Goal: Check status: Check status

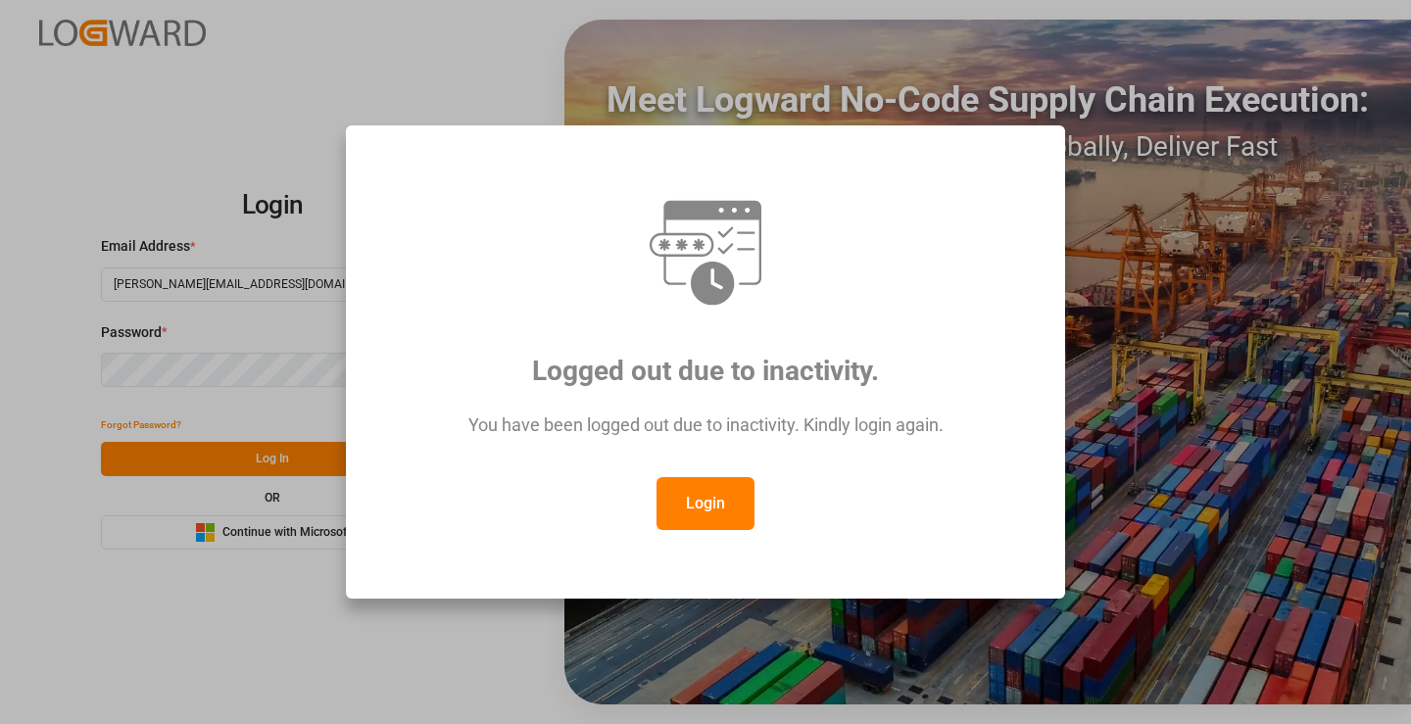
click at [700, 503] on button "Login" at bounding box center [705, 503] width 98 height 53
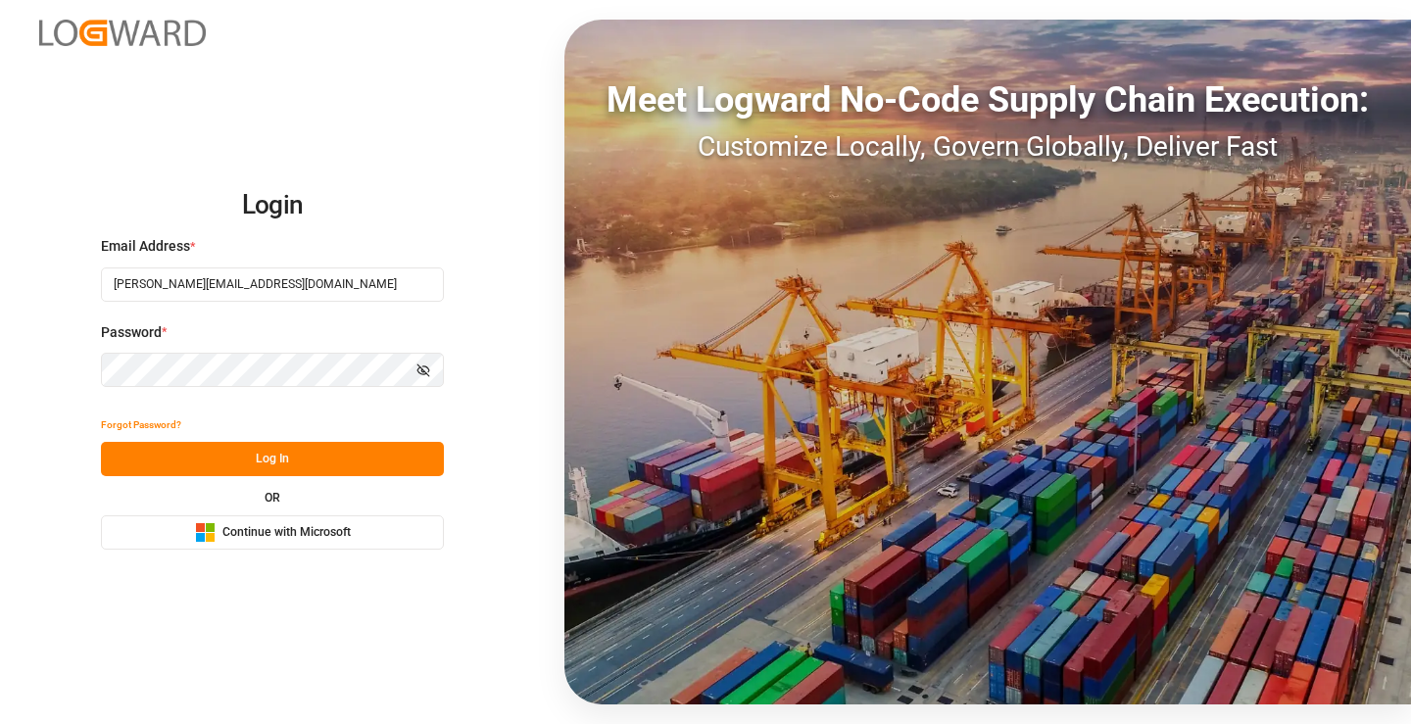
click at [265, 458] on button "Log In" at bounding box center [272, 459] width 343 height 34
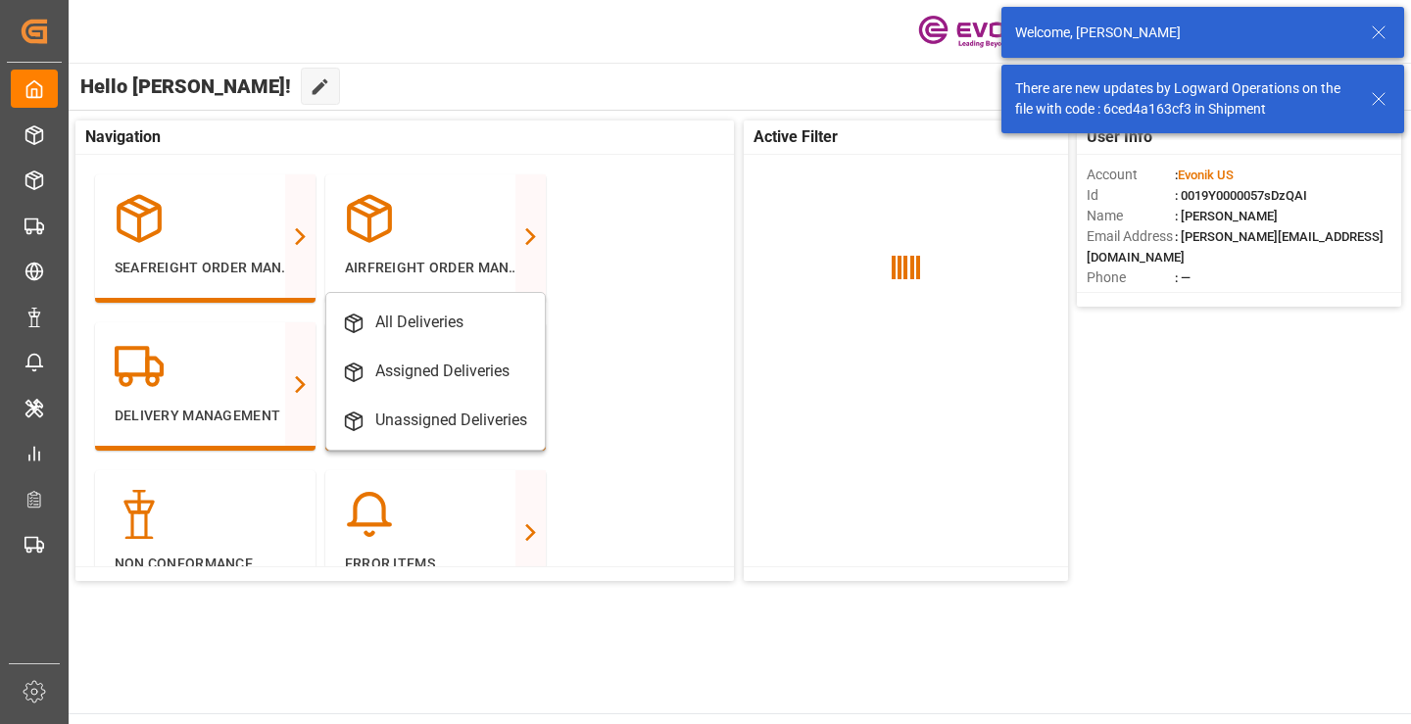
click at [265, 458] on div "Delivery Management All Deliveries Assigned Deliveries Unassigned Deliveries" at bounding box center [210, 396] width 230 height 148
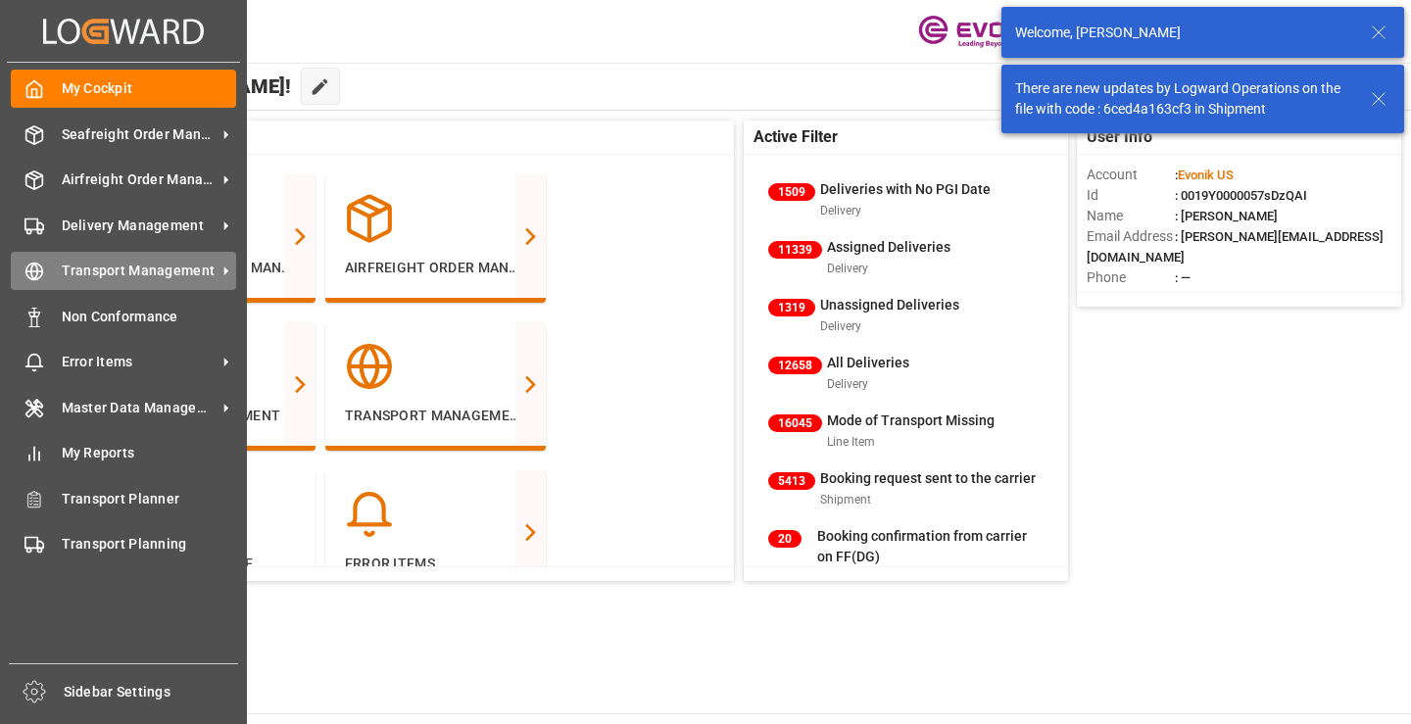
click at [42, 266] on icon at bounding box center [34, 272] width 20 height 20
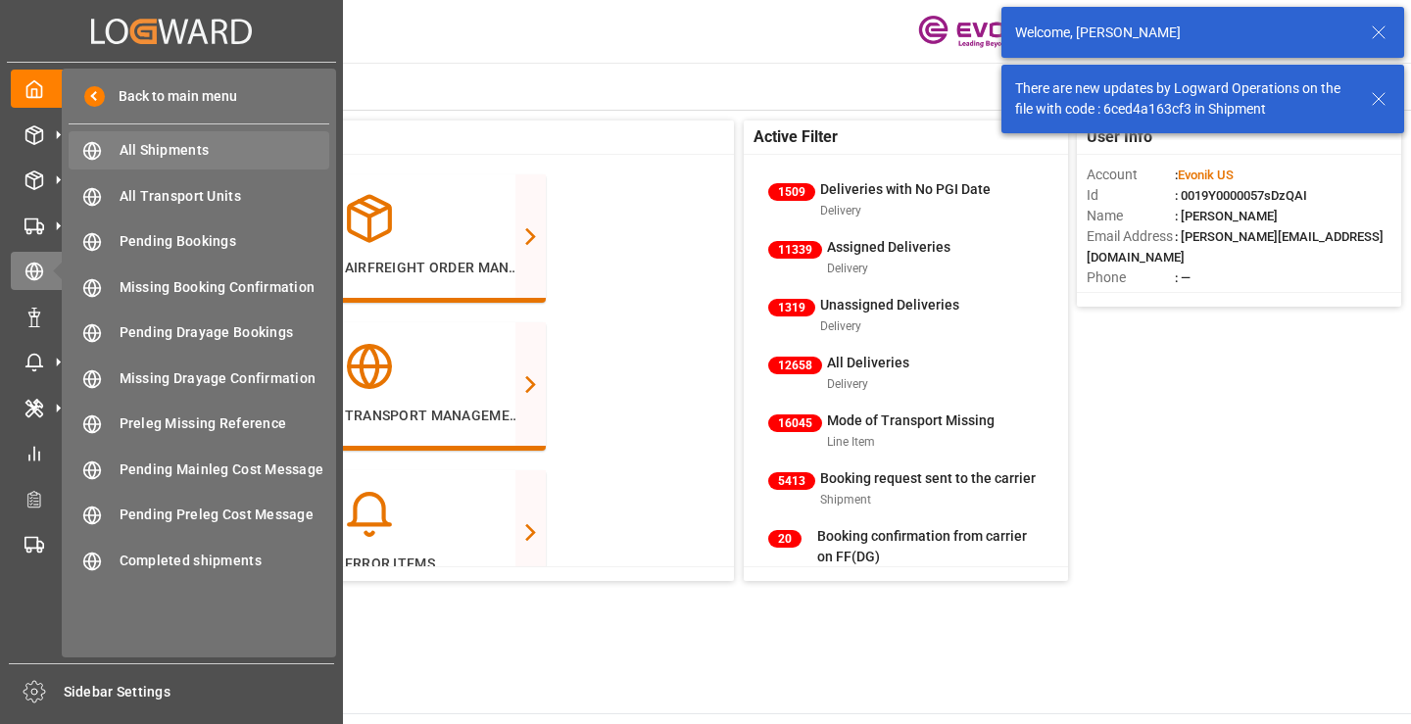
click at [161, 150] on span "All Shipments" at bounding box center [225, 150] width 211 height 21
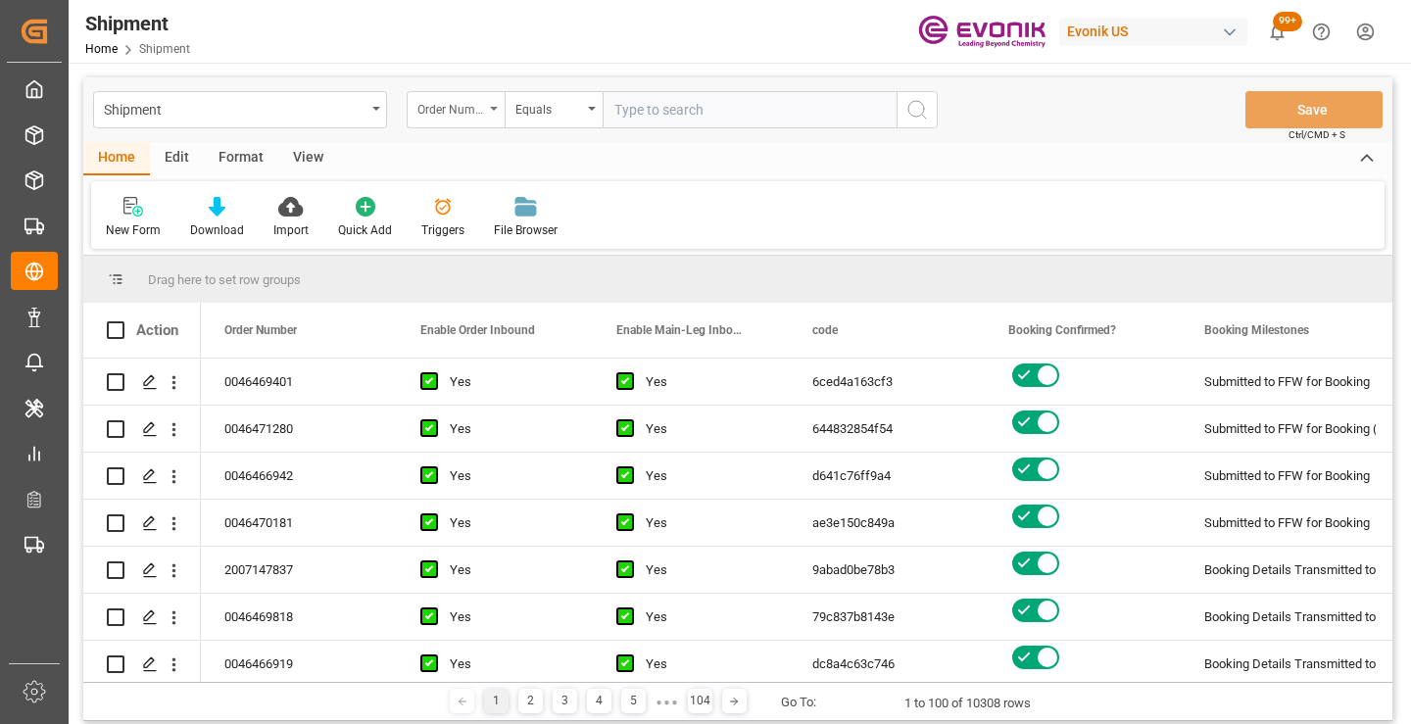
click at [500, 115] on div "Order Number" at bounding box center [456, 109] width 98 height 37
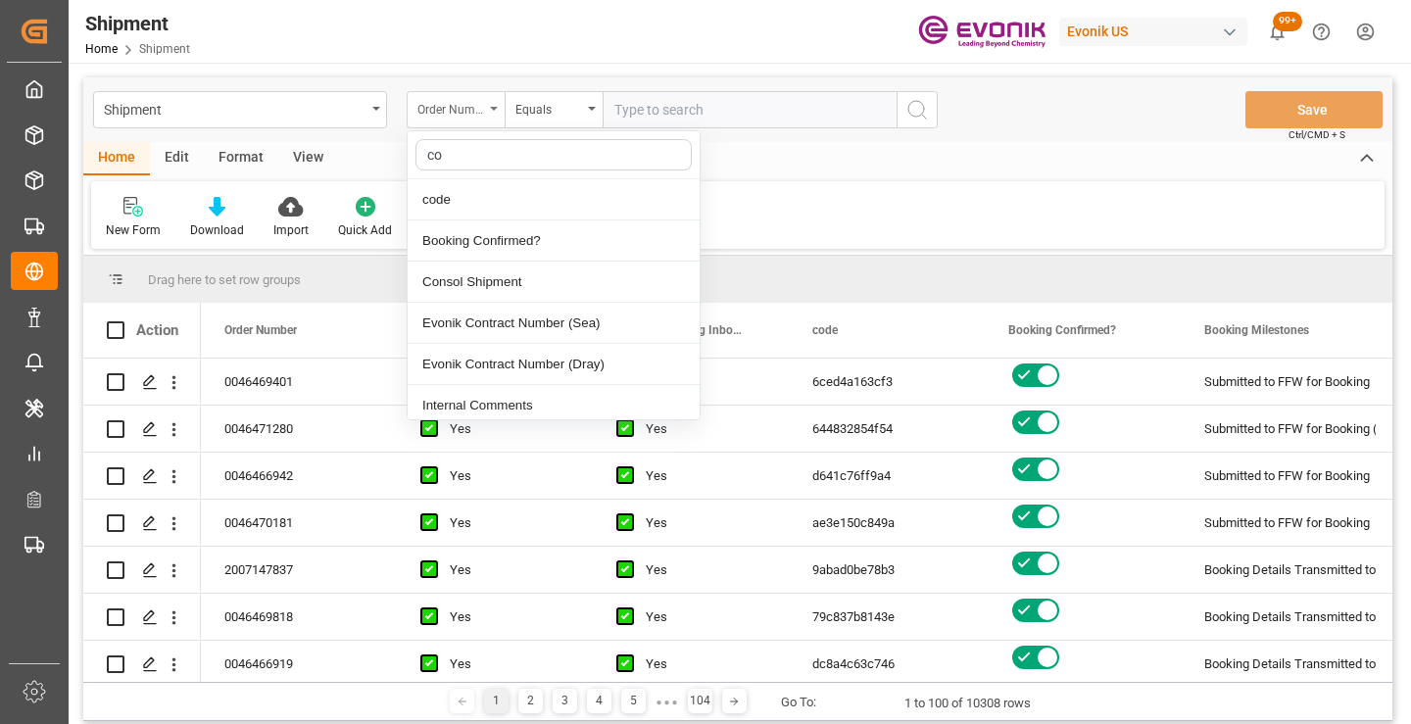
type input "cod"
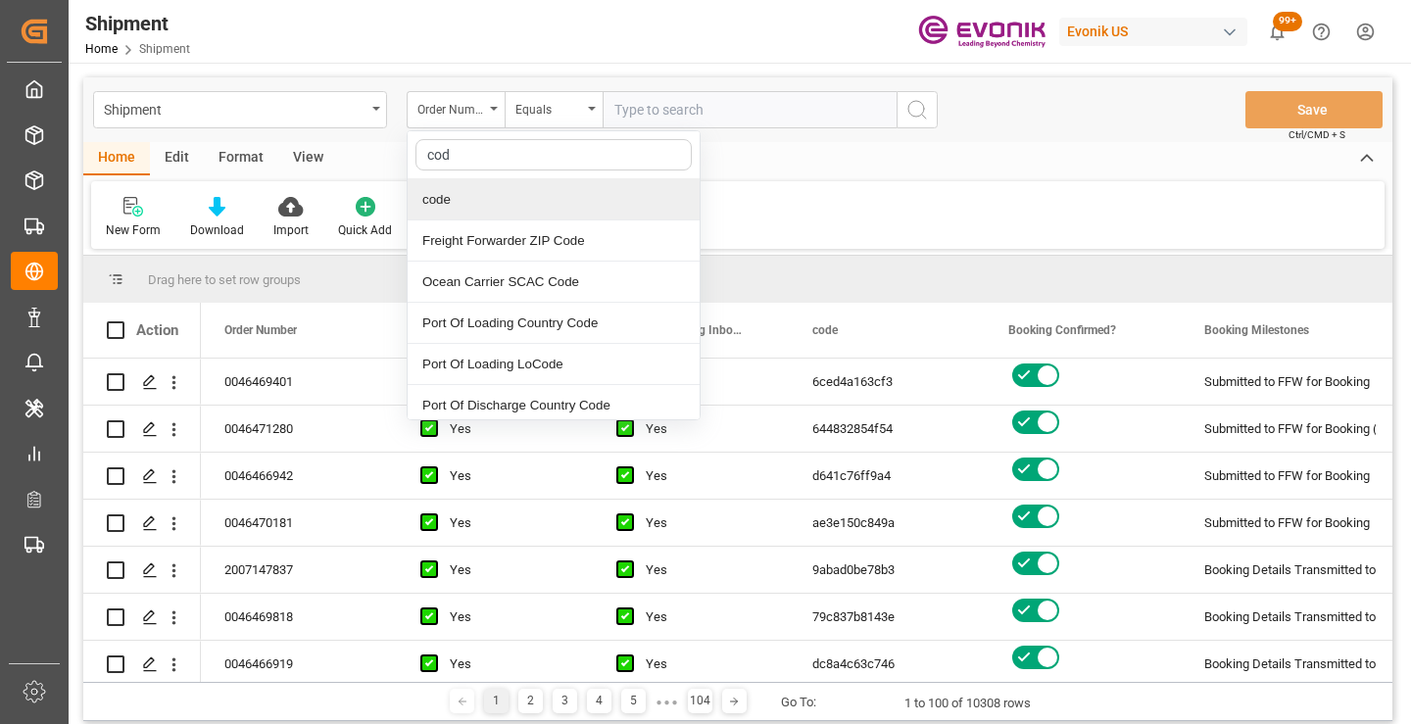
click at [519, 194] on div "code" at bounding box center [553, 199] width 292 height 41
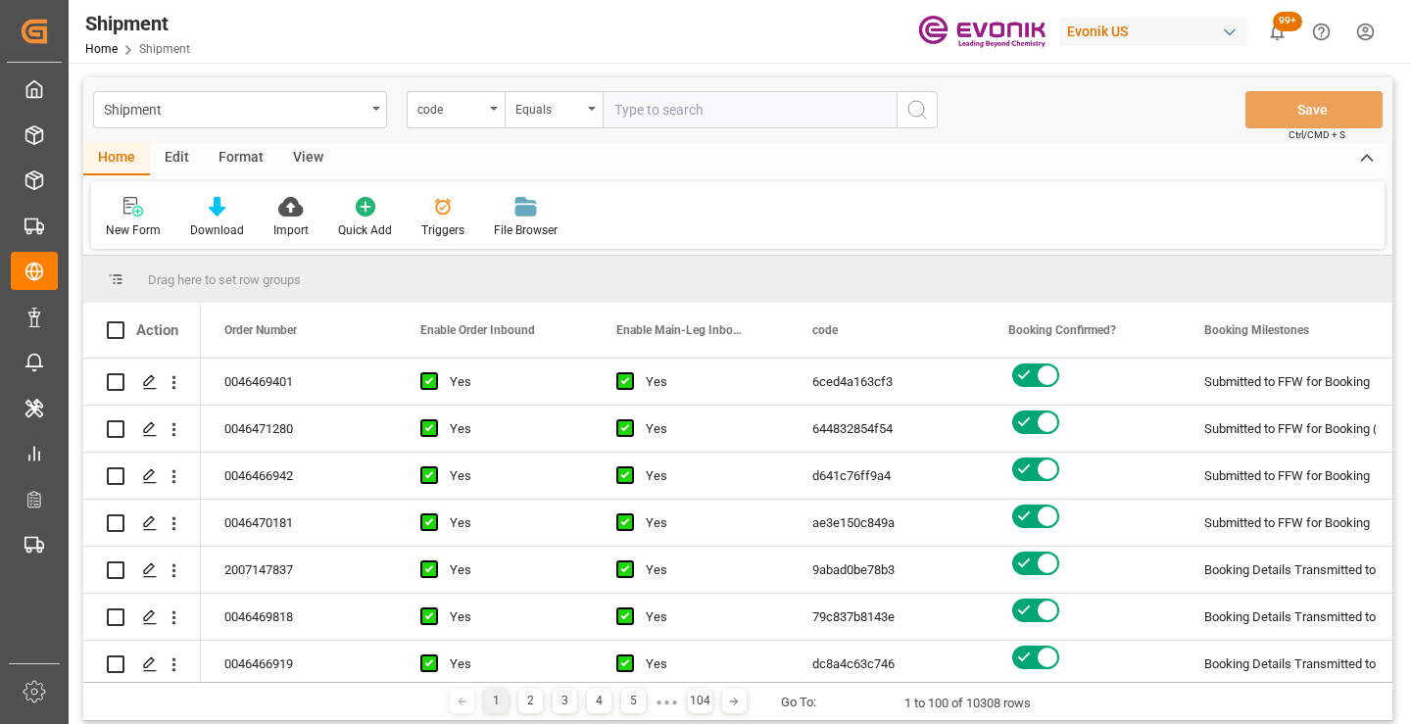
click at [715, 111] on input "text" at bounding box center [749, 109] width 294 height 37
paste input "f4efe222aa4f"
type input "f4efe222aa4f"
click at [912, 112] on icon "search button" at bounding box center [917, 110] width 24 height 24
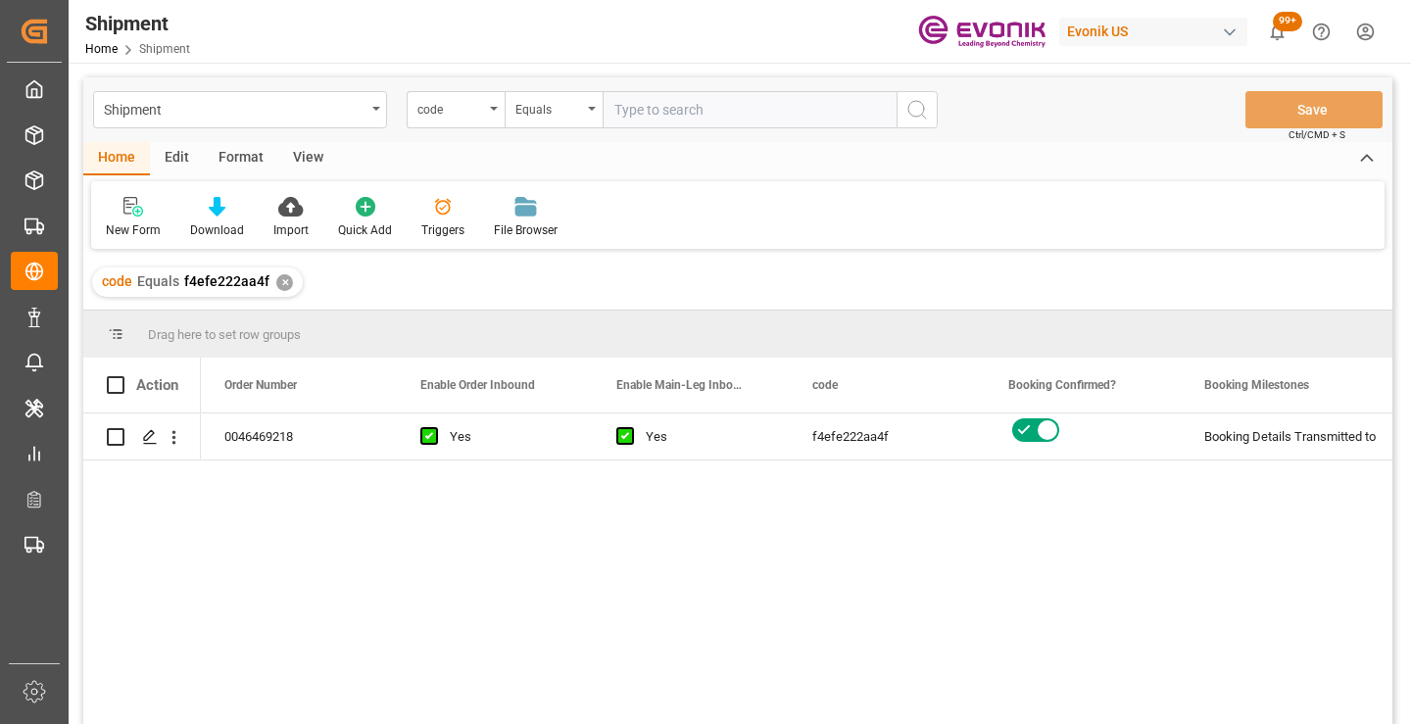
click at [1065, 526] on div "0046469218 Yes Yes f4efe222aa4f Booking Details Transmitted to SAP Active No" at bounding box center [796, 574] width 1191 height 323
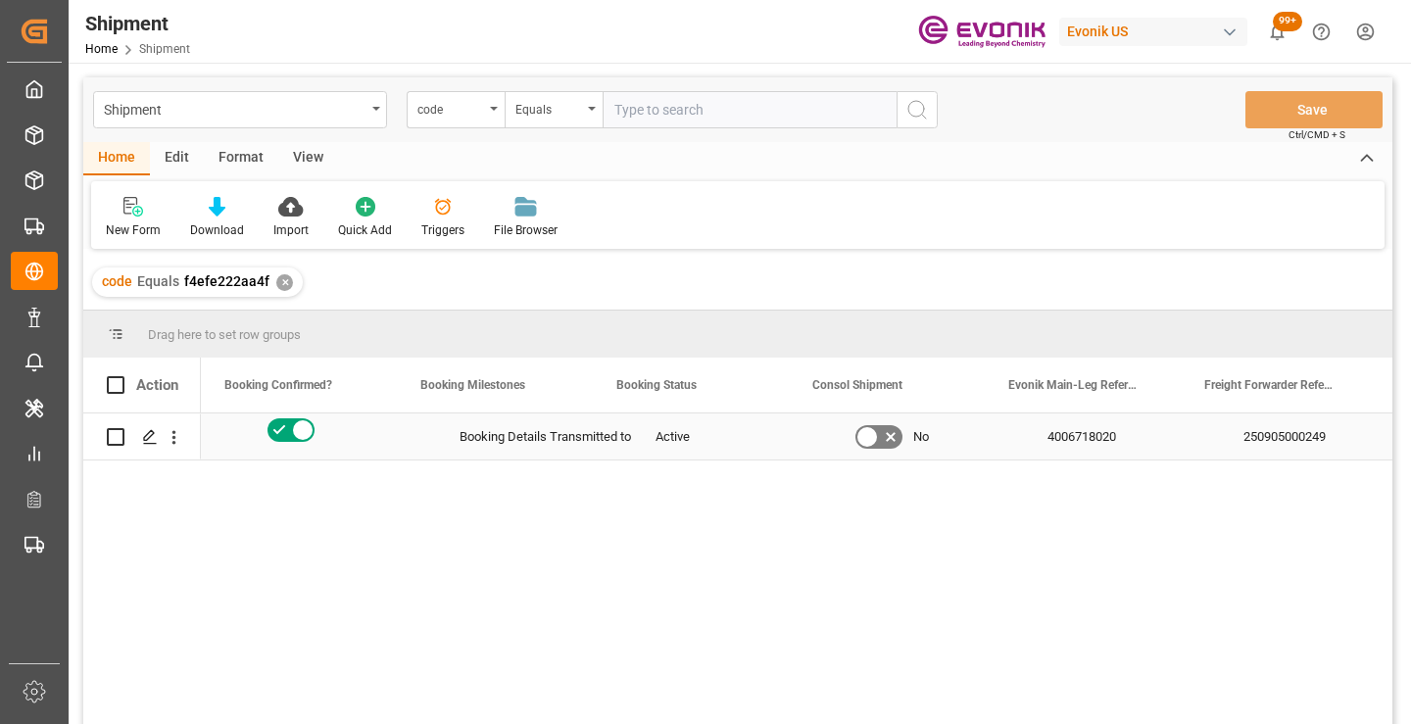
scroll to position [0, 784]
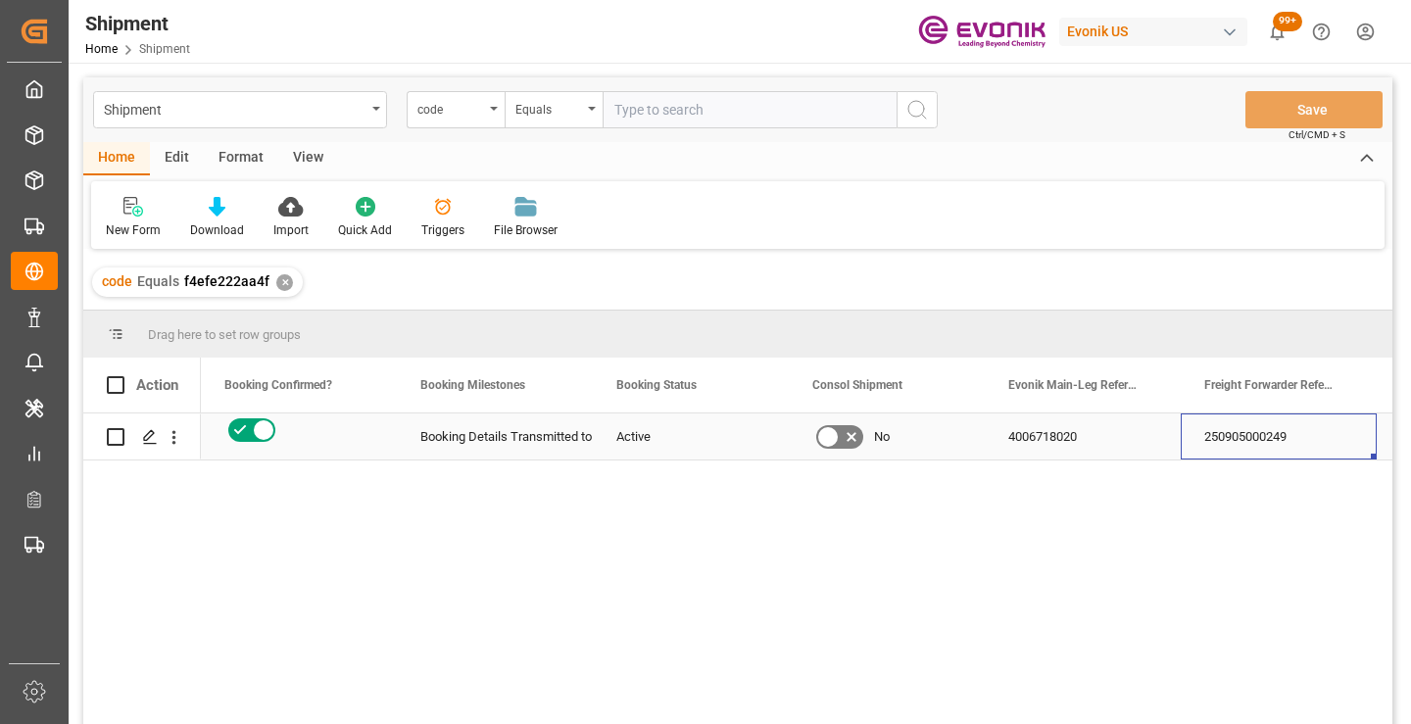
click at [1263, 433] on div "250905000249" at bounding box center [1278, 436] width 196 height 46
click at [276, 281] on div "✕" at bounding box center [284, 282] width 17 height 17
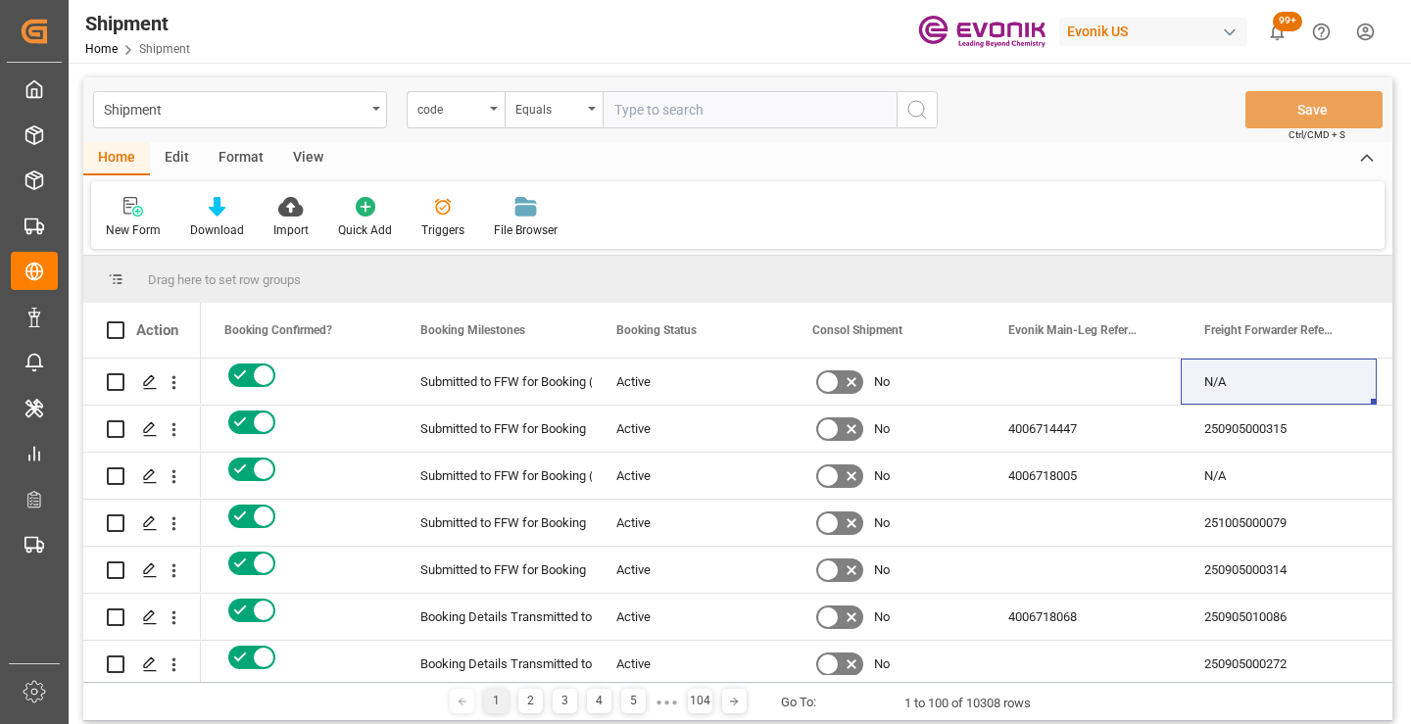
click at [671, 117] on input "text" at bounding box center [749, 109] width 294 height 37
paste input "673453018f57"
type input "673453018f57"
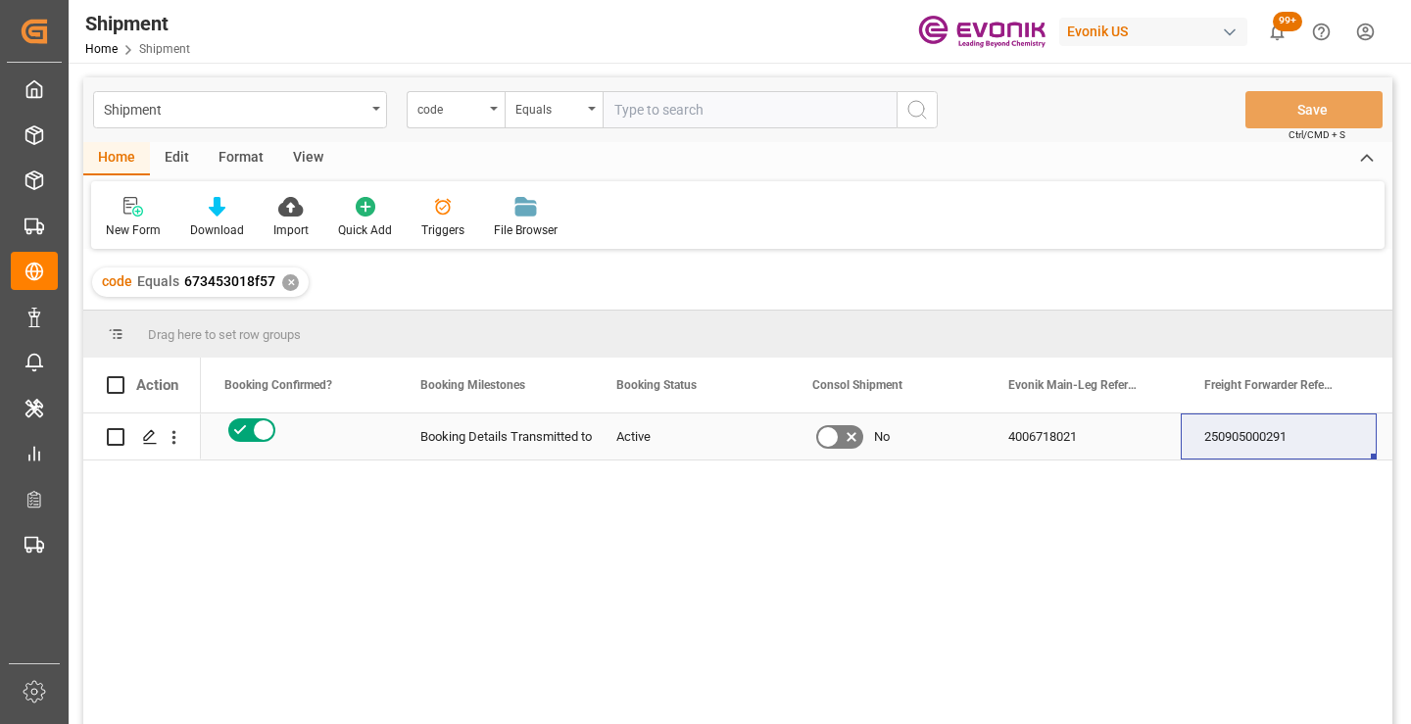
click at [1237, 444] on div "250905000291" at bounding box center [1278, 436] width 196 height 46
click at [285, 280] on div "✕" at bounding box center [290, 282] width 17 height 17
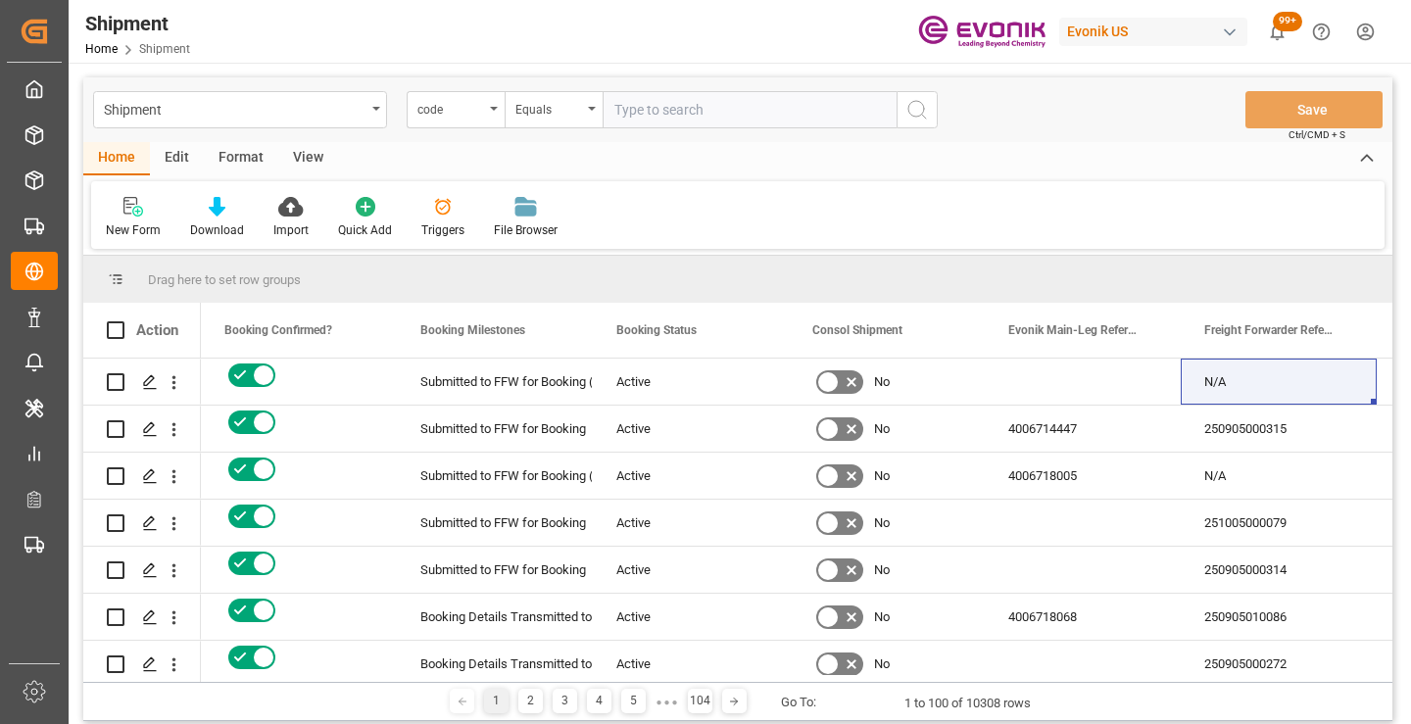
click at [736, 113] on input "text" at bounding box center [749, 109] width 294 height 37
paste input "dc8a4c63c746"
type input "dc8a4c63c746"
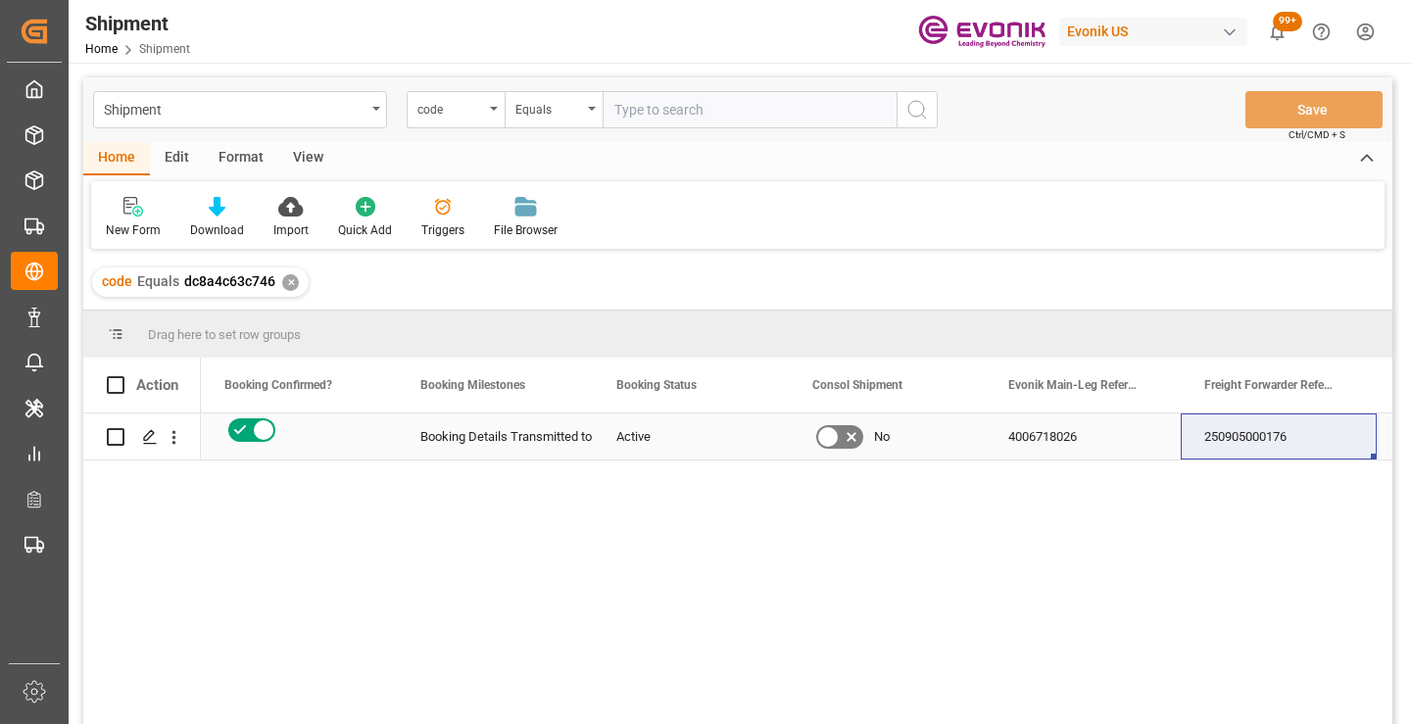
click at [1273, 440] on div "250905000176" at bounding box center [1278, 436] width 196 height 46
click at [291, 285] on div "✕" at bounding box center [290, 282] width 17 height 17
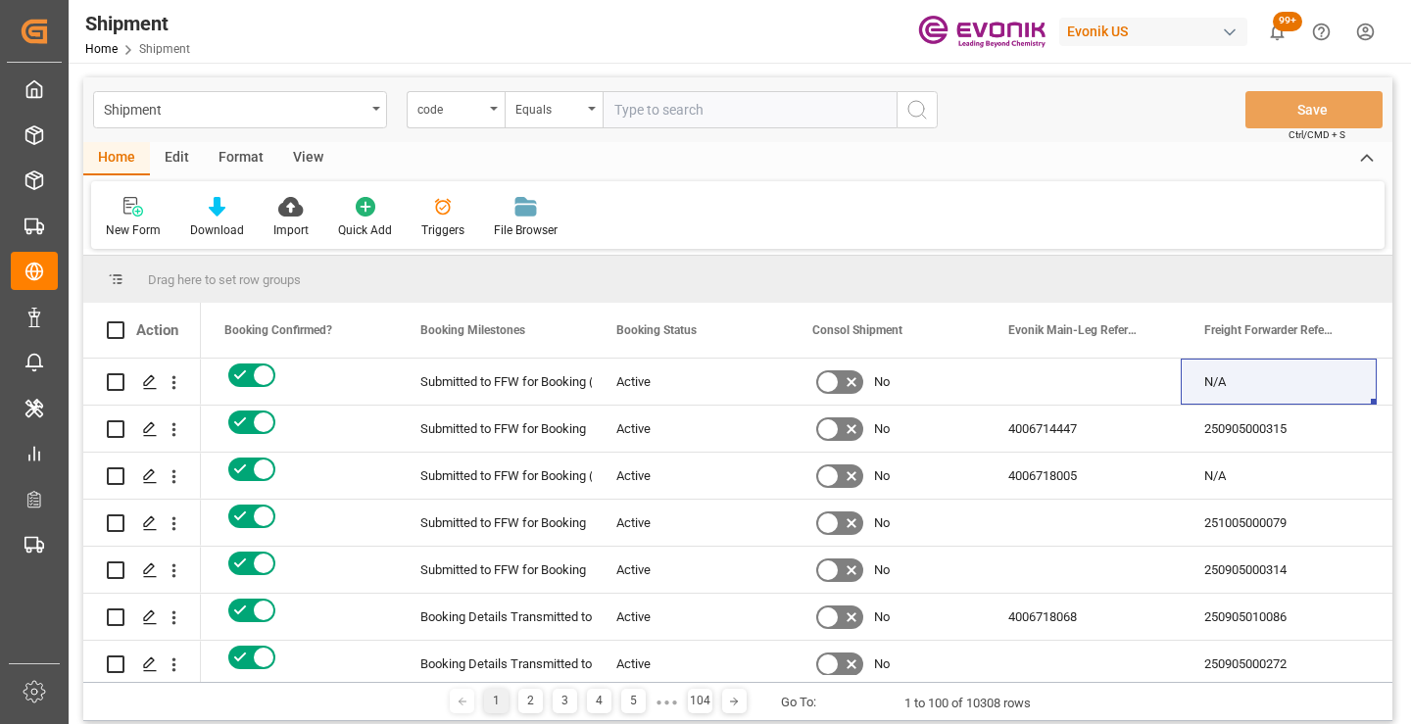
click at [706, 122] on input "text" at bounding box center [749, 109] width 294 height 37
paste input "1cead806161c"
type input "1cead806161c"
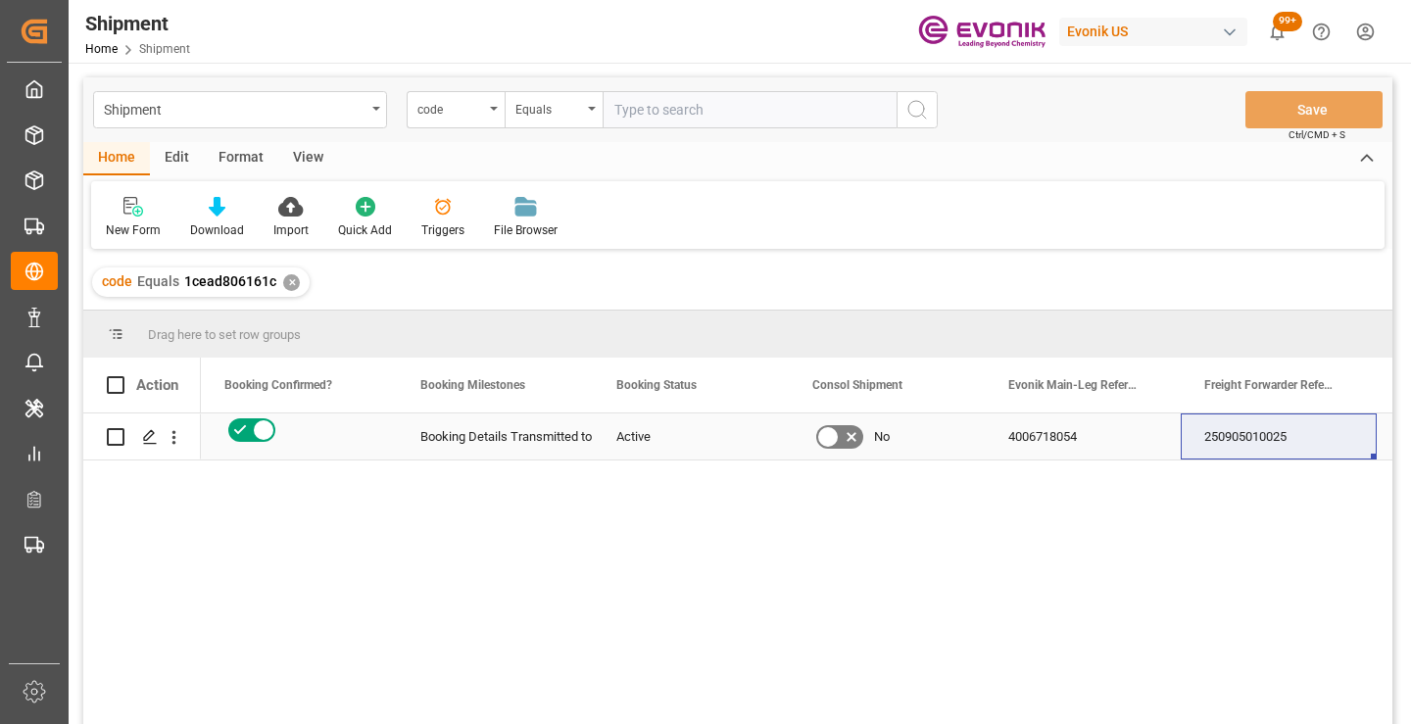
click at [1253, 440] on div "250905010025" at bounding box center [1278, 436] width 196 height 46
click at [293, 282] on div "✕" at bounding box center [291, 282] width 17 height 17
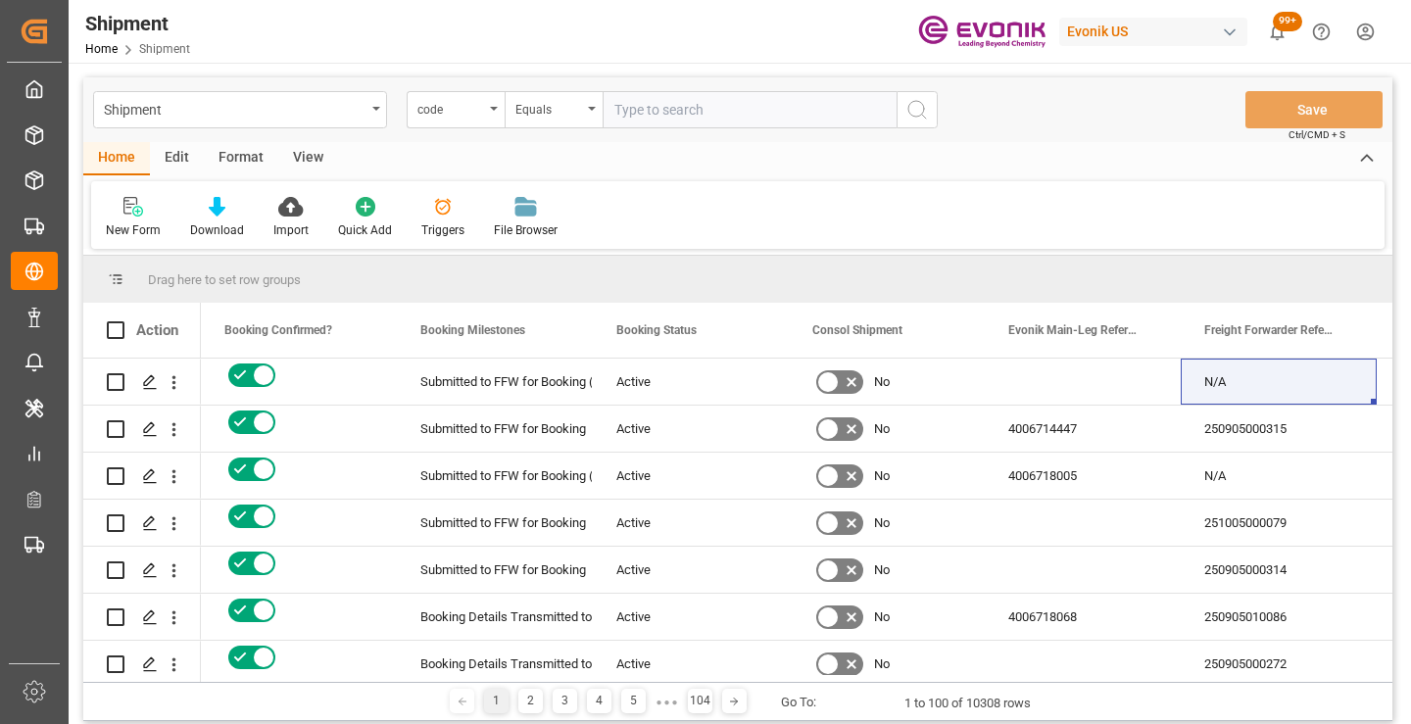
click at [712, 111] on input "text" at bounding box center [749, 109] width 294 height 37
paste input "48c2e88c6883"
type input "48c2e88c6883"
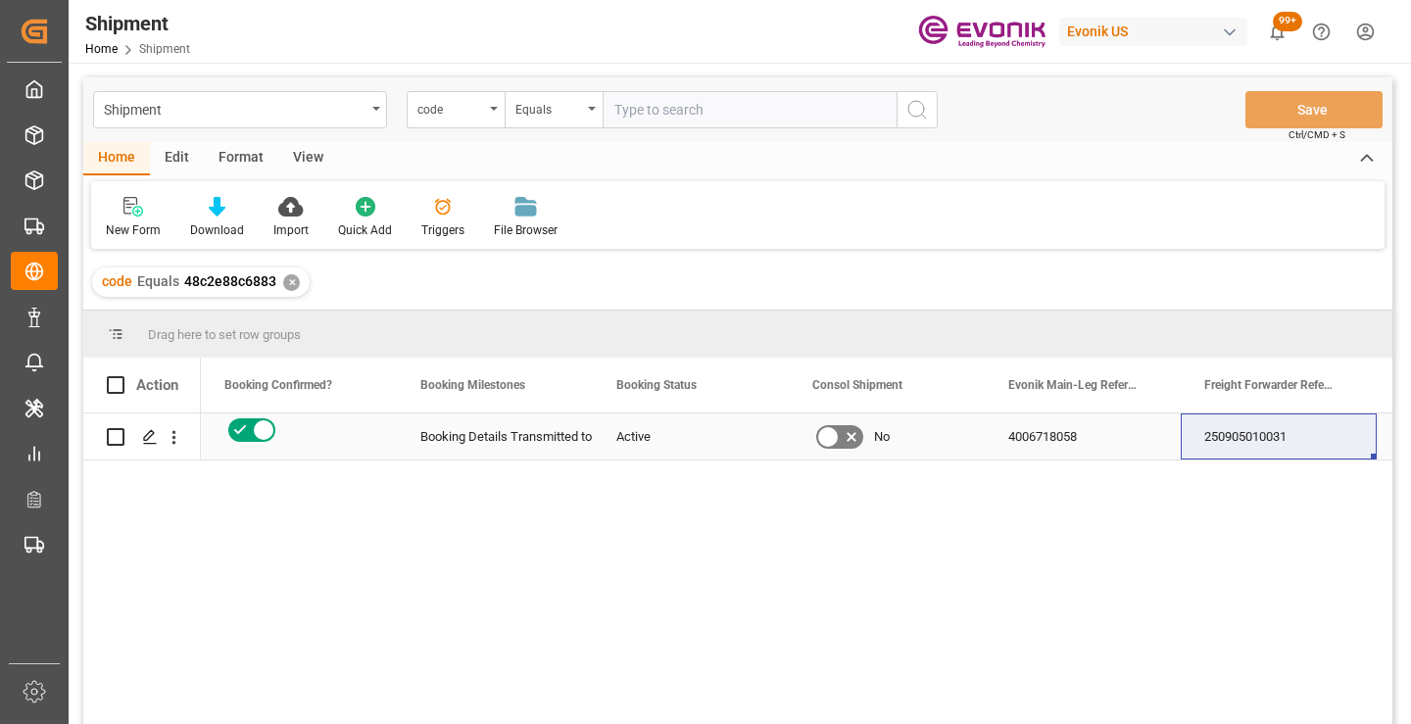
click at [1282, 436] on div "250905010031" at bounding box center [1278, 436] width 196 height 46
click at [292, 283] on div "✕" at bounding box center [291, 282] width 17 height 17
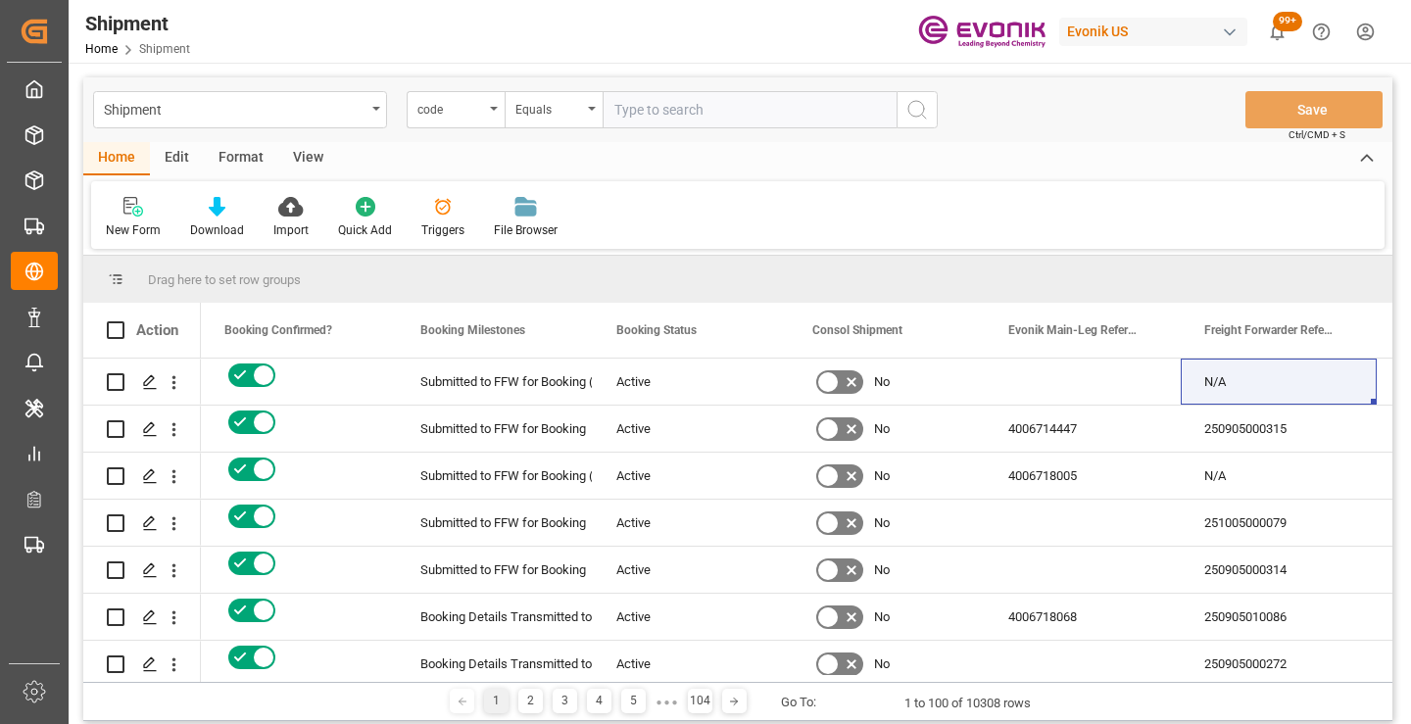
click at [671, 118] on input "text" at bounding box center [749, 109] width 294 height 37
paste input "9abad0be78b3"
type input "9abad0be78b3"
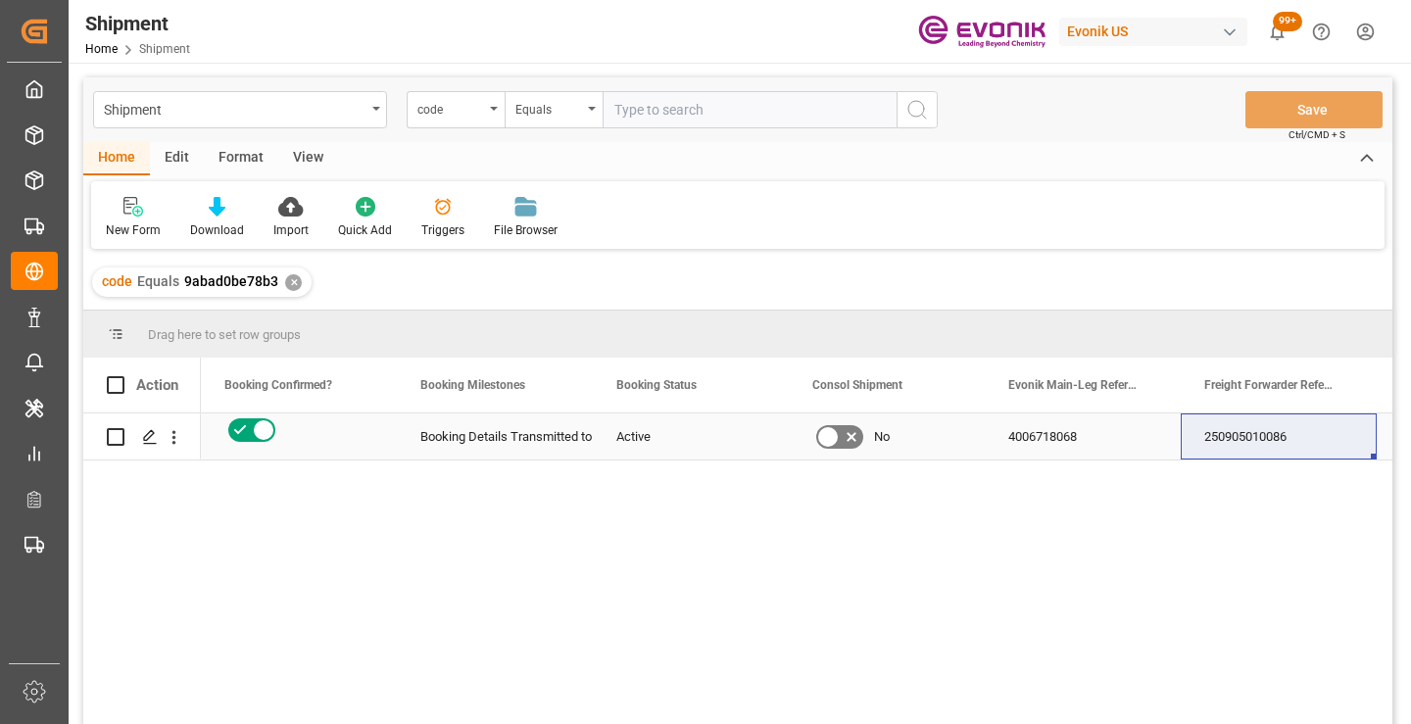
click at [1240, 436] on div "250905010086" at bounding box center [1278, 436] width 196 height 46
click at [296, 288] on div "code Equals 9abad0be78b3 ✕" at bounding box center [201, 281] width 219 height 29
click at [289, 286] on div "✕" at bounding box center [293, 282] width 17 height 17
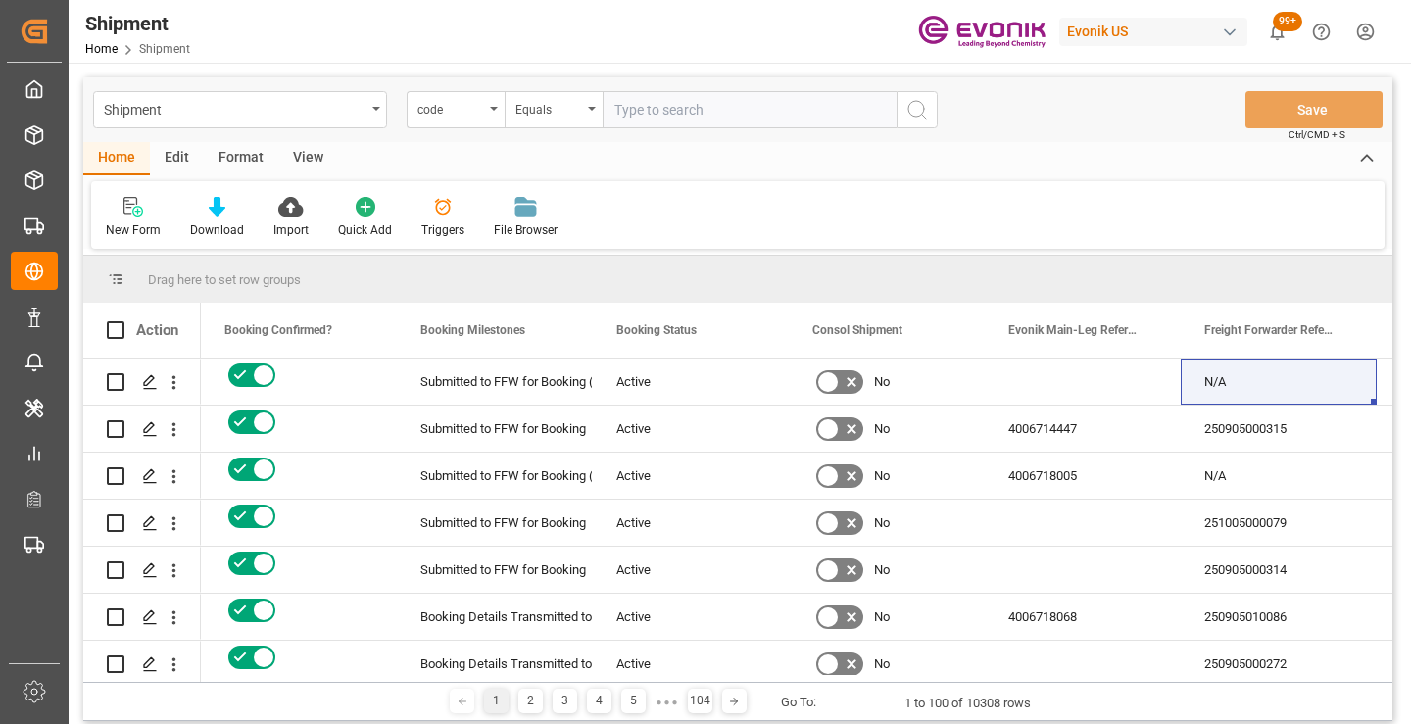
click at [734, 116] on input "text" at bounding box center [749, 109] width 294 height 37
paste input "6ced4a163cf3"
type input "6ced4a163cf3"
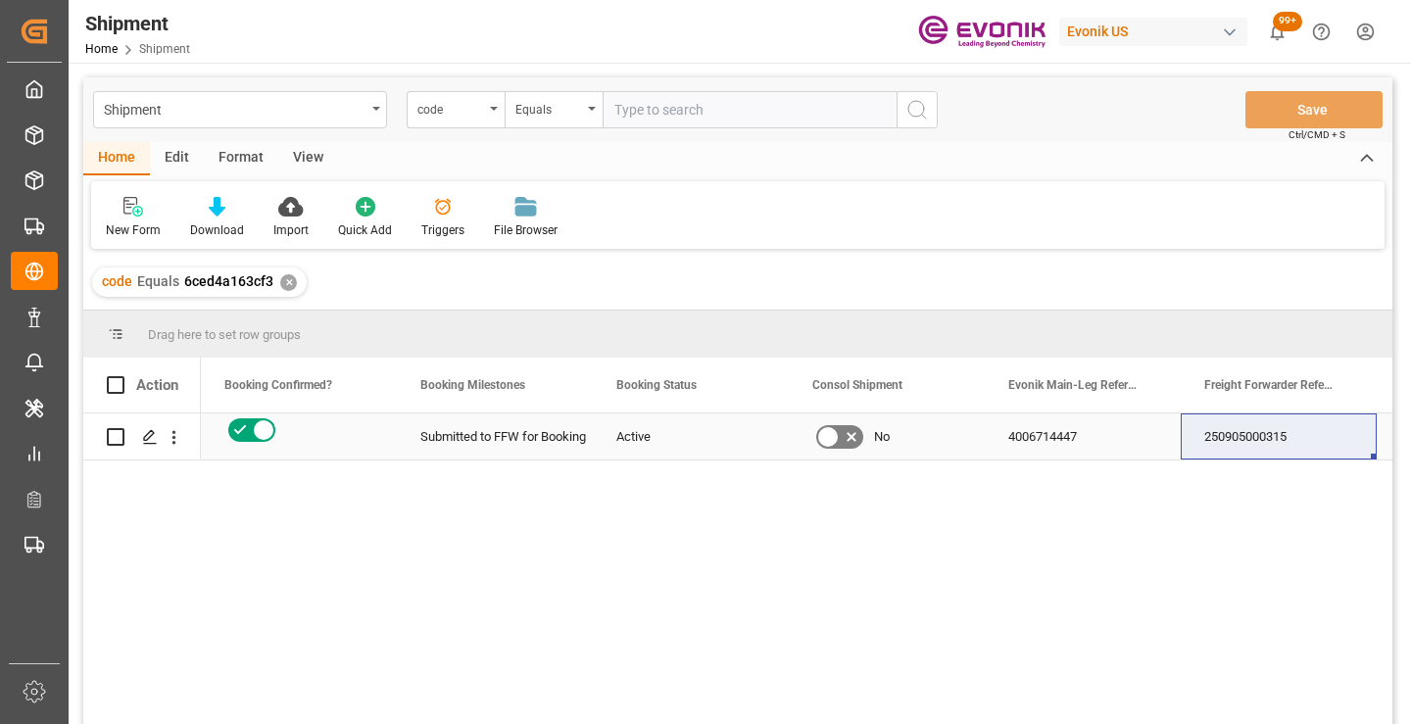
click at [1265, 437] on div "250905000315" at bounding box center [1278, 436] width 196 height 46
